Goal: Browse casually: Explore the website without a specific task or goal

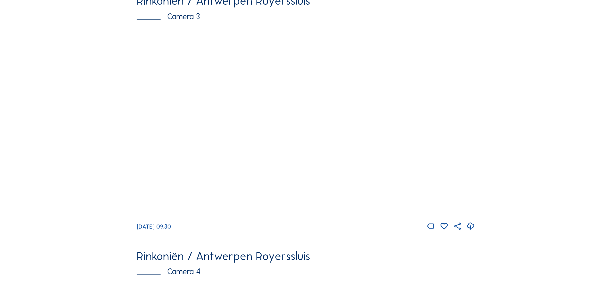
scroll to position [733, 0]
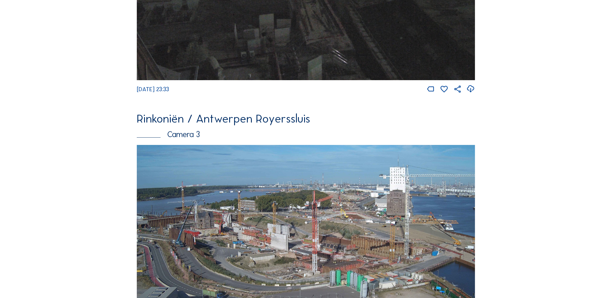
click at [326, 242] on img at bounding box center [306, 240] width 339 height 190
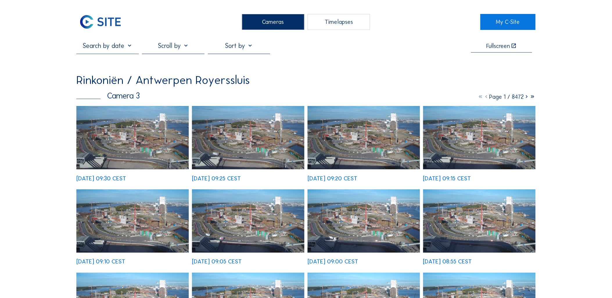
click at [136, 141] on img at bounding box center [132, 137] width 112 height 63
